Goal: Share content: Share content

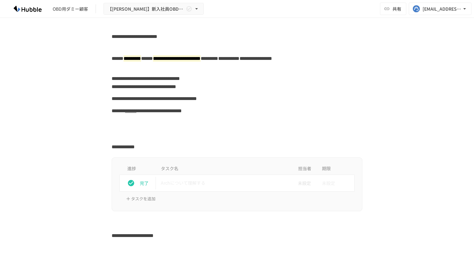
click at [68, 6] on div "OBD用ダミー顧客" at bounding box center [70, 9] width 35 height 7
click at [22, 5] on img at bounding box center [28, 9] width 40 height 10
click at [109, 95] on div "**********" at bounding box center [237, 99] width 382 height 12
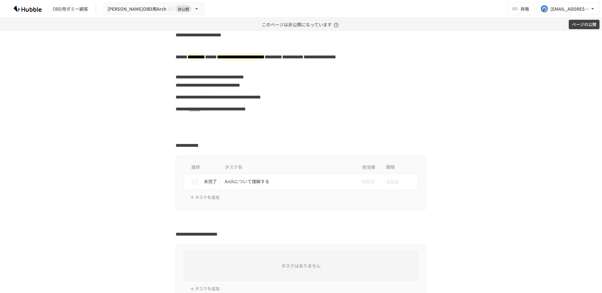
scroll to position [16, 0]
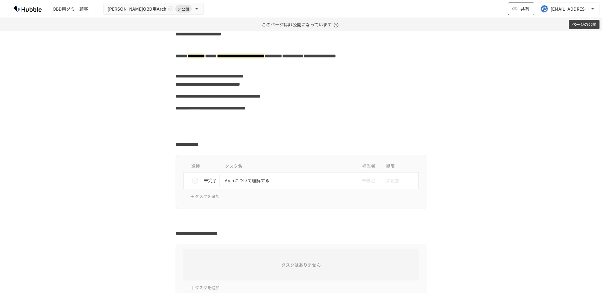
click at [522, 10] on span "共有" at bounding box center [524, 8] width 9 height 7
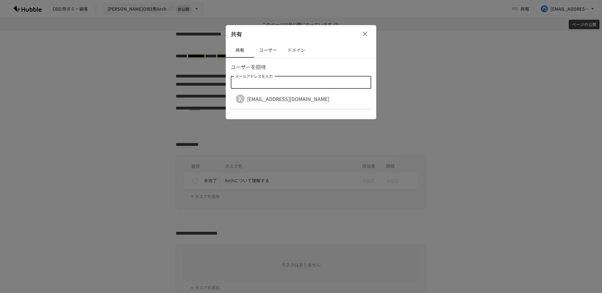
click at [334, 82] on input "メールアドレスを入力" at bounding box center [301, 82] width 136 height 9
paste input "**********"
type input "**********"
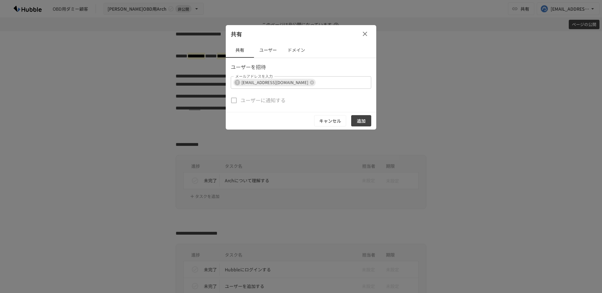
click at [288, 97] on div "ユーザーに通知する" at bounding box center [301, 100] width 140 height 13
click at [365, 122] on button "追加" at bounding box center [361, 121] width 20 height 12
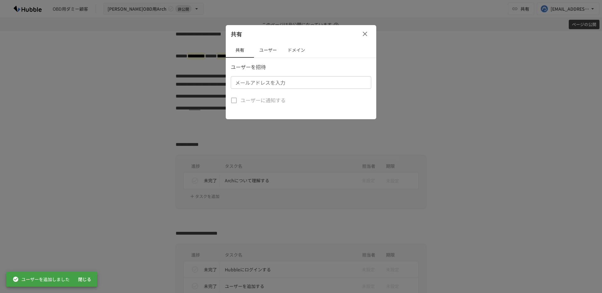
click at [365, 36] on icon "button" at bounding box center [365, 34] width 8 height 8
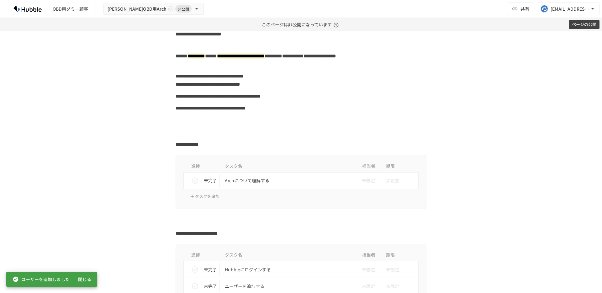
scroll to position [0, 0]
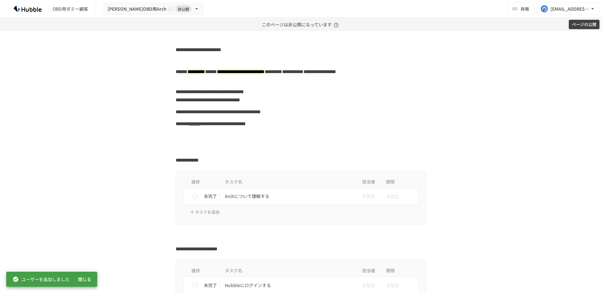
click at [589, 22] on button "ページの公開" at bounding box center [584, 25] width 31 height 10
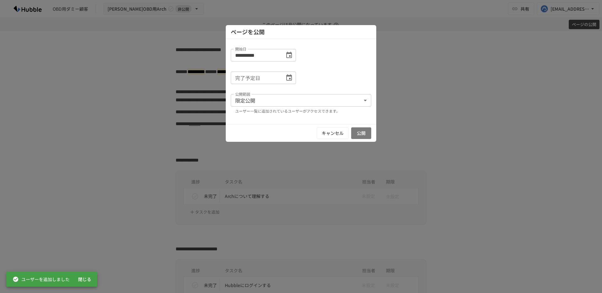
click at [366, 131] on button "公開" at bounding box center [361, 133] width 20 height 12
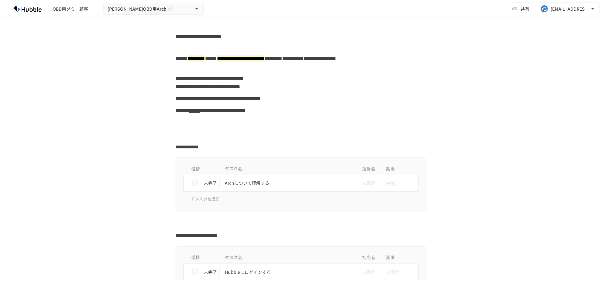
click at [86, 9] on div "OBD用ダミー顧客" at bounding box center [70, 9] width 35 height 7
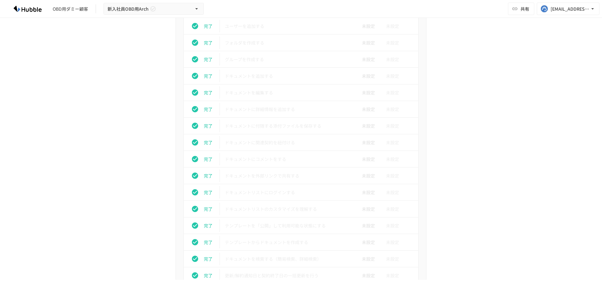
scroll to position [134, 0]
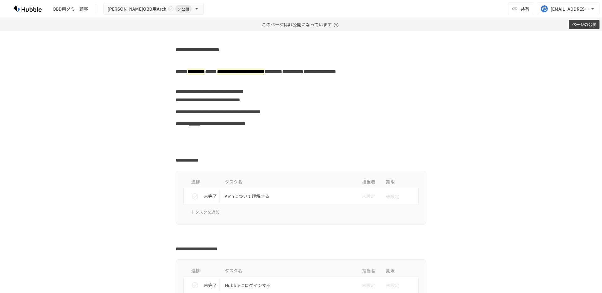
click at [581, 27] on button "ページの公開" at bounding box center [584, 25] width 31 height 10
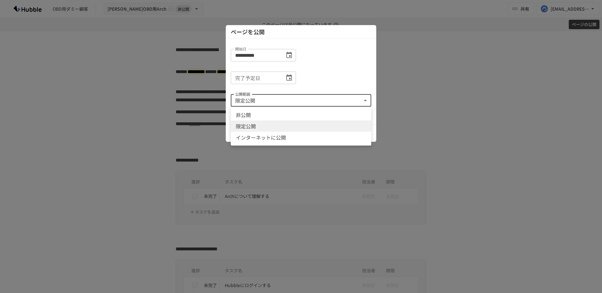
click at [307, 97] on body "**********" at bounding box center [301, 146] width 602 height 293
click at [311, 127] on li "限定公開" at bounding box center [301, 125] width 140 height 11
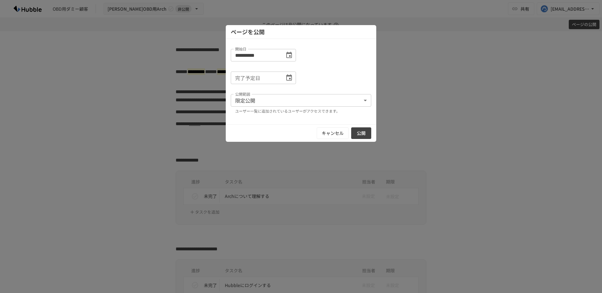
click at [428, 110] on div at bounding box center [301, 146] width 602 height 293
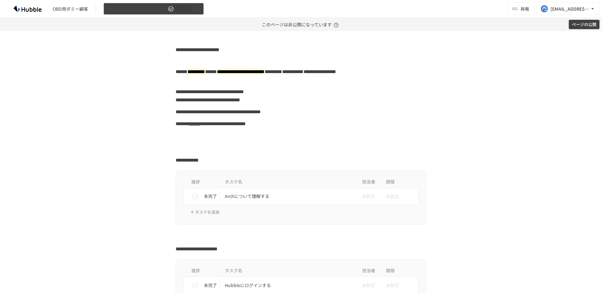
click at [174, 9] on button "矢島さんOBD用Arch 非公開" at bounding box center [153, 9] width 100 height 12
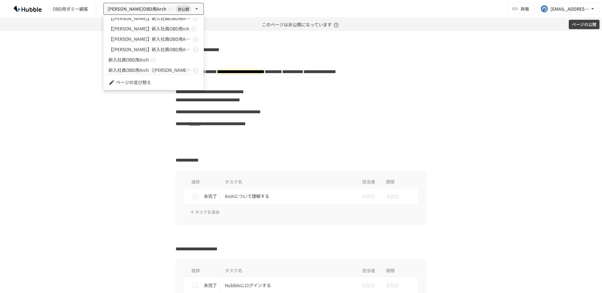
scroll to position [309, 0]
click at [20, 10] on div at bounding box center [301, 146] width 602 height 293
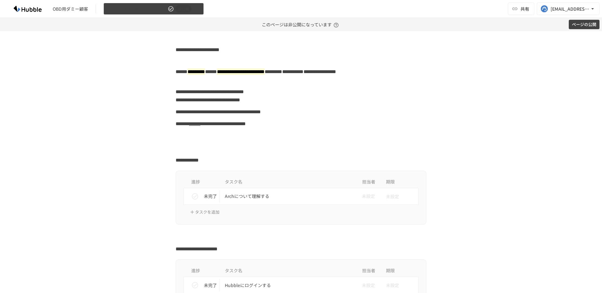
click at [175, 7] on span "非公開" at bounding box center [183, 9] width 16 height 7
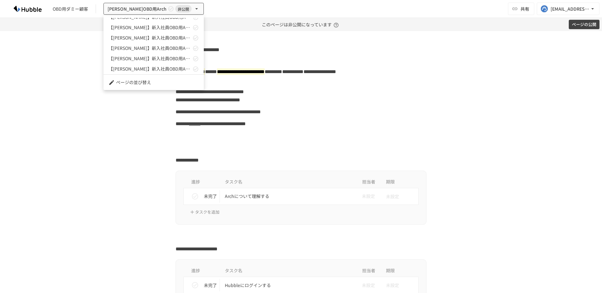
scroll to position [0, 0]
click at [329, 51] on div at bounding box center [301, 146] width 602 height 293
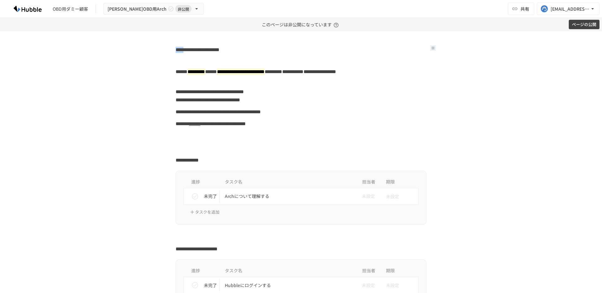
drag, startPoint x: 194, startPoint y: 51, endPoint x: 168, endPoint y: 51, distance: 25.7
click at [168, 51] on div "**********" at bounding box center [301, 49] width 382 height 10
click at [591, 25] on button "ページの公開" at bounding box center [584, 25] width 31 height 10
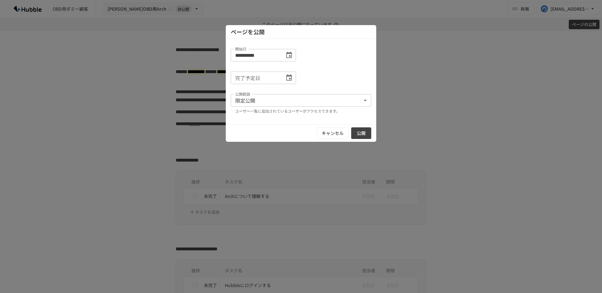
click at [366, 128] on button "公開" at bounding box center [361, 133] width 20 height 12
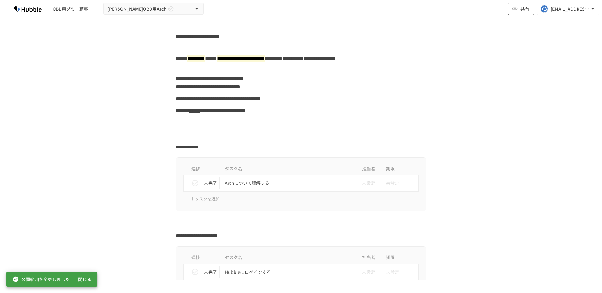
click at [529, 11] on button "共有" at bounding box center [521, 9] width 26 height 13
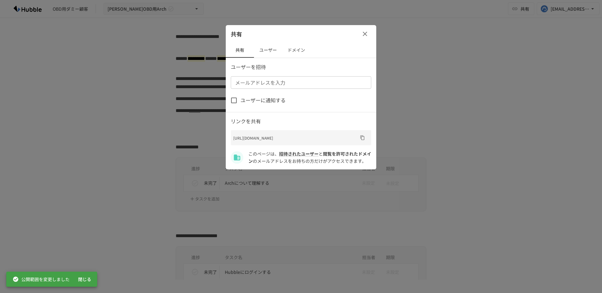
click at [274, 82] on input "メールアドレスを入力" at bounding box center [301, 82] width 136 height 9
paste input "**********"
type input "**********"
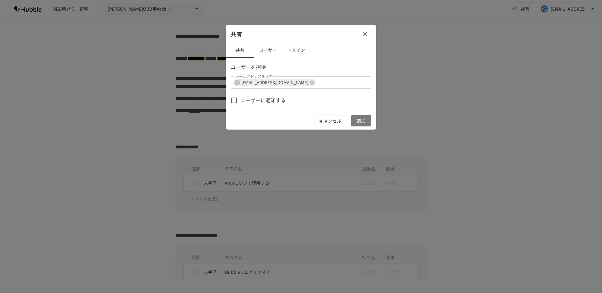
click at [359, 117] on button "追加" at bounding box center [361, 121] width 20 height 12
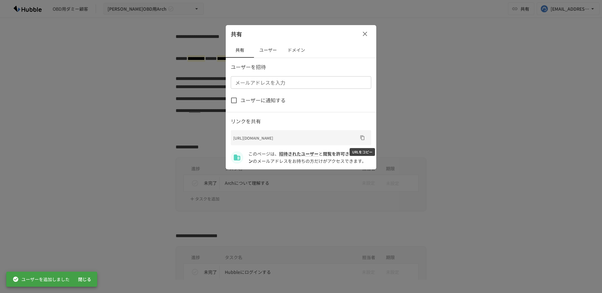
click at [362, 136] on icon "URLをコピー" at bounding box center [362, 137] width 4 height 5
click at [364, 37] on icon "button" at bounding box center [365, 34] width 8 height 8
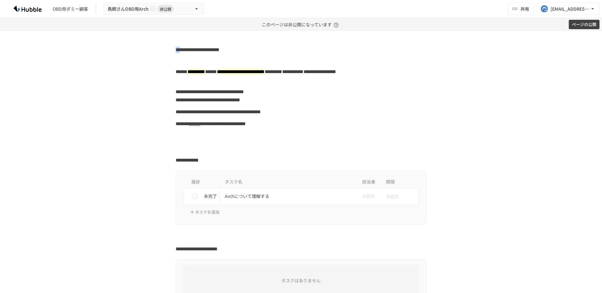
drag, startPoint x: 186, startPoint y: 50, endPoint x: 147, endPoint y: 50, distance: 39.2
click at [152, 50] on div "**********" at bounding box center [301, 49] width 382 height 10
click at [571, 27] on button "ページの公開" at bounding box center [584, 25] width 31 height 10
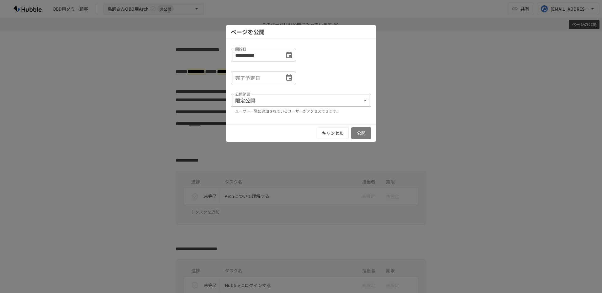
click at [363, 134] on button "公開" at bounding box center [361, 133] width 20 height 12
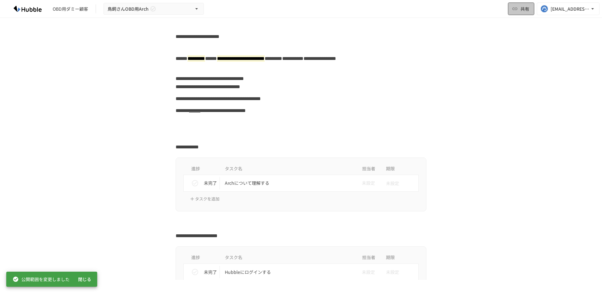
click at [513, 5] on button "共有" at bounding box center [521, 9] width 26 height 13
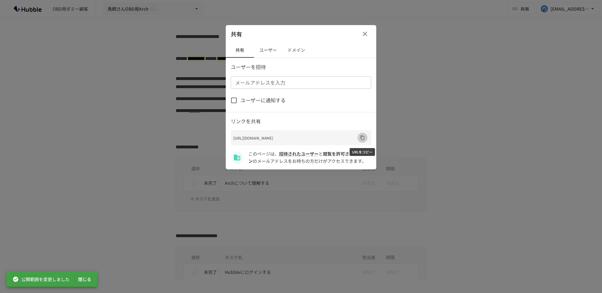
click at [363, 138] on icon "URLをコピー" at bounding box center [362, 137] width 5 height 5
